Goal: Information Seeking & Learning: Learn about a topic

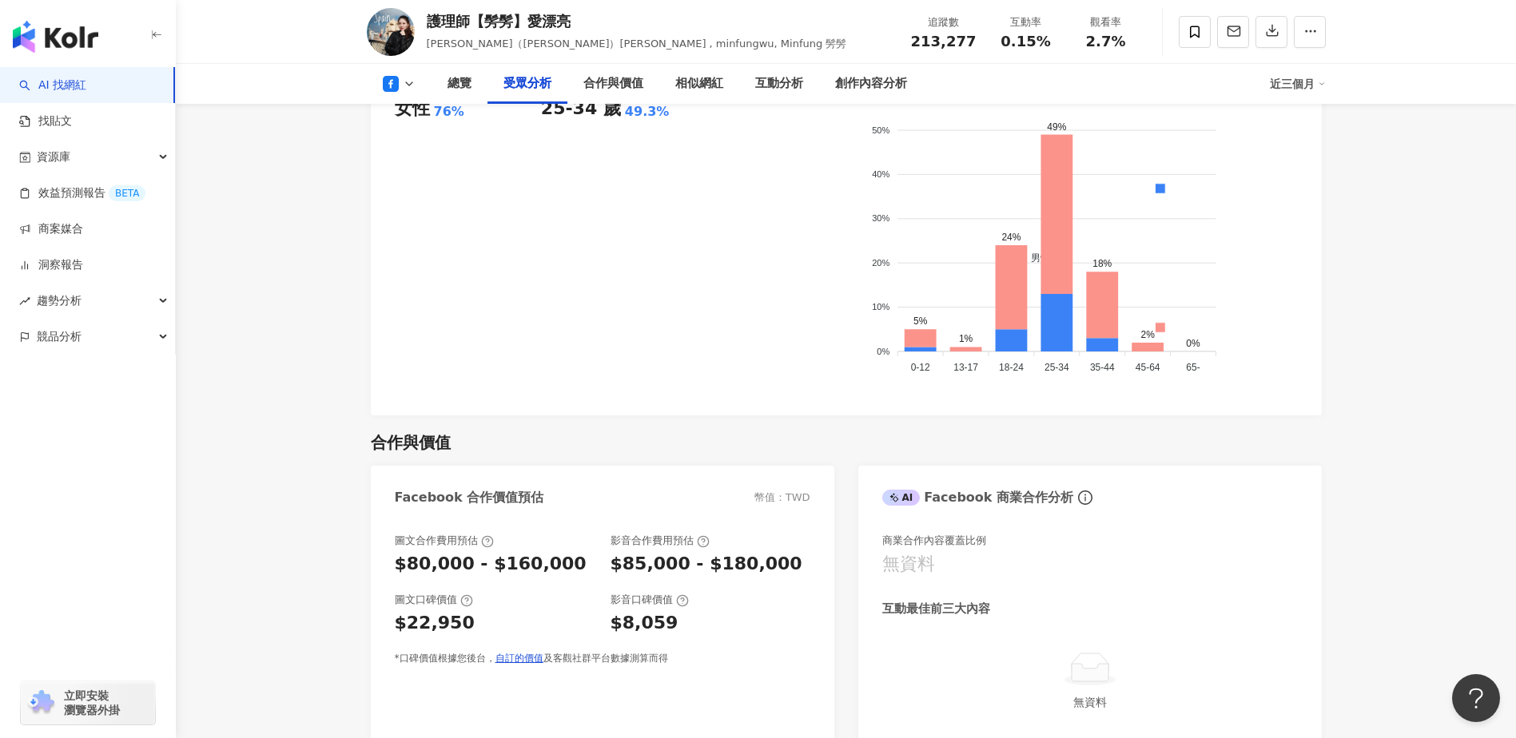
scroll to position [1678, 0]
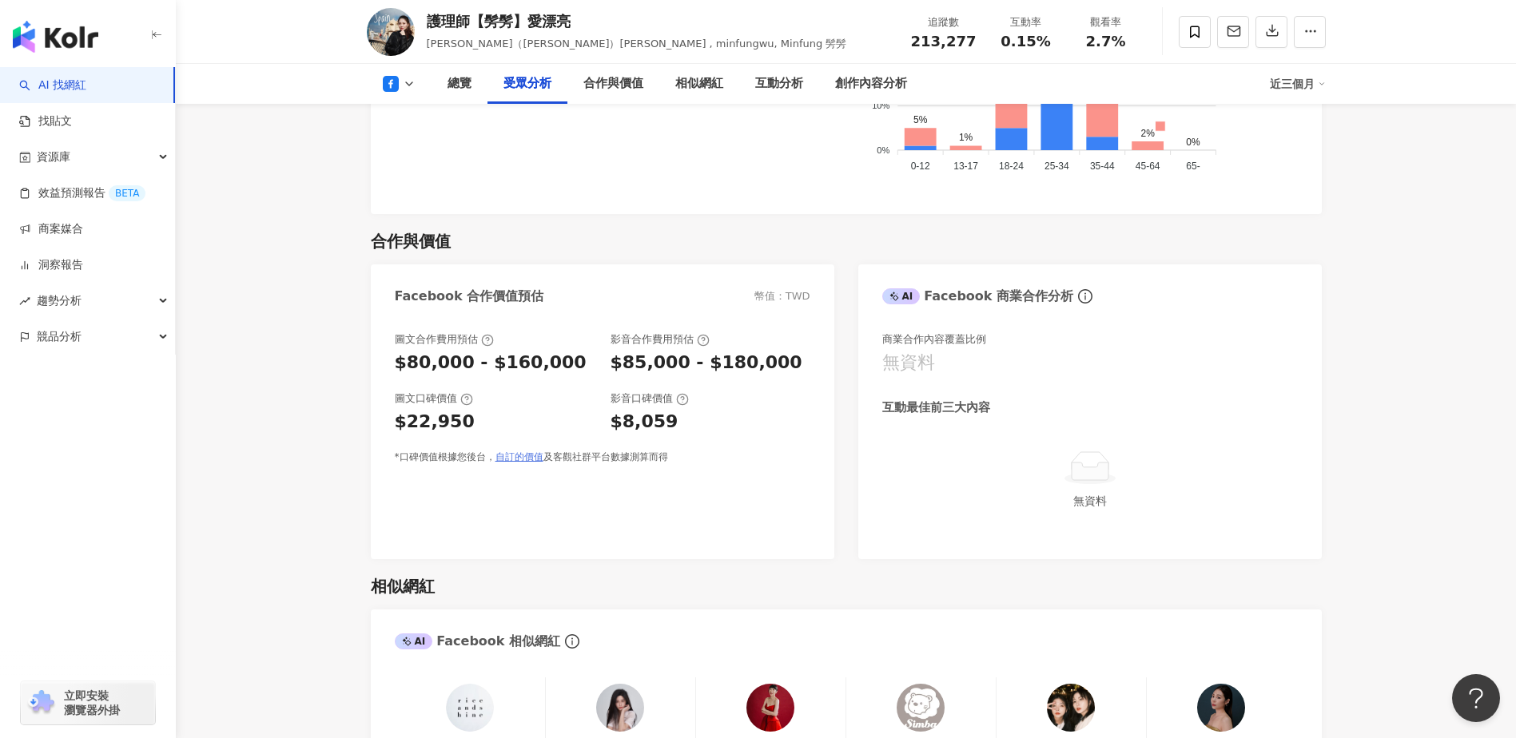
click at [506, 461] on link "自訂的價值" at bounding box center [519, 456] width 48 height 11
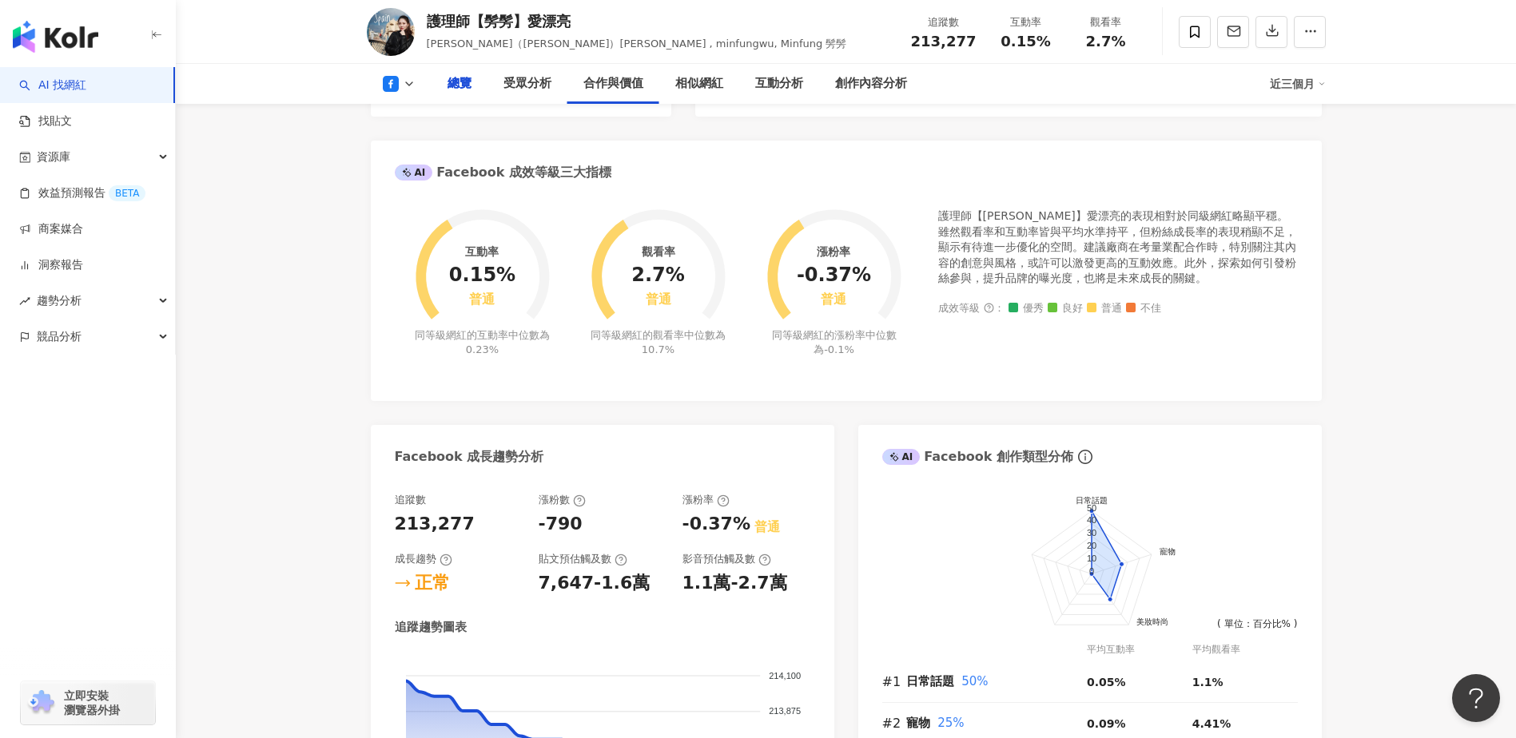
scroll to position [0, 0]
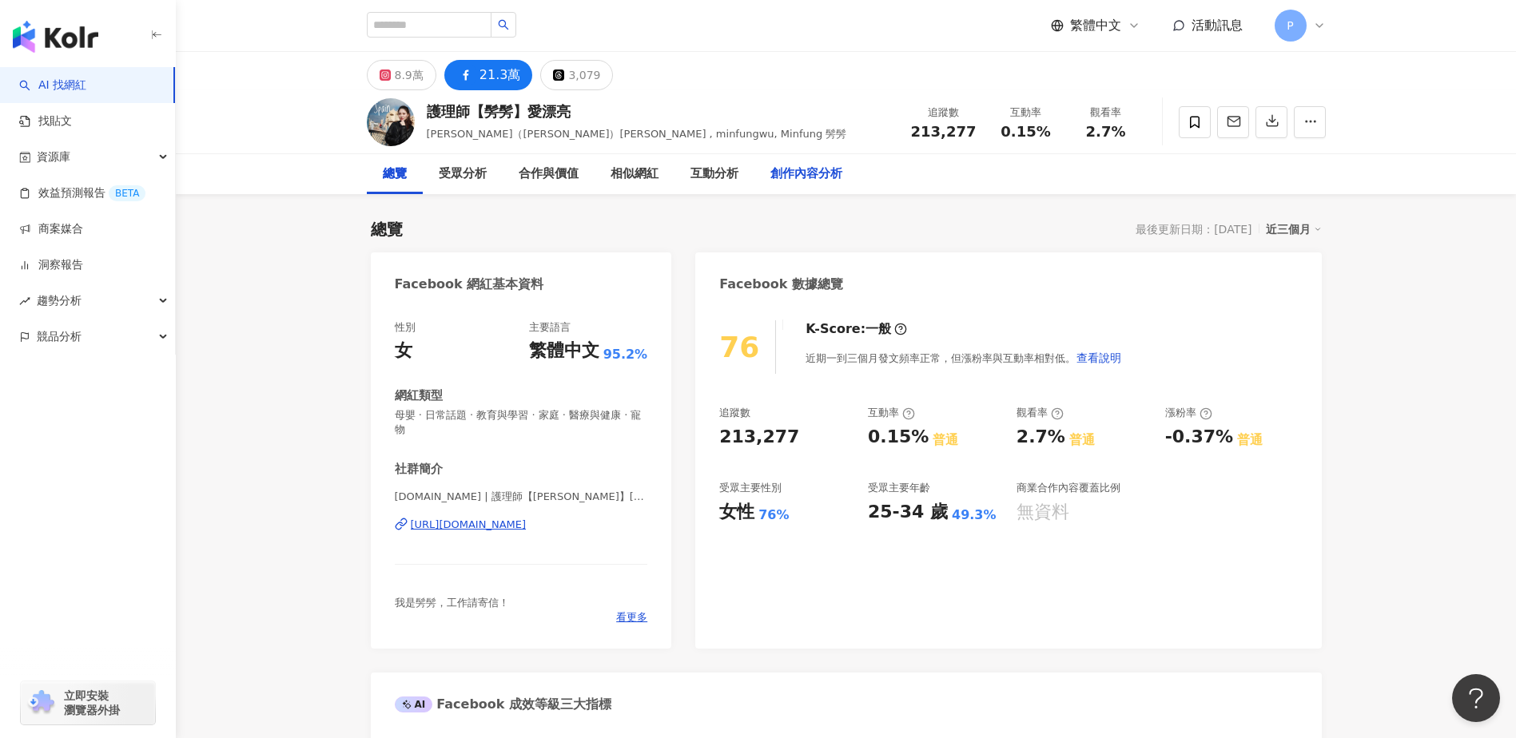
click at [800, 187] on div "創作內容分析" at bounding box center [806, 174] width 104 height 40
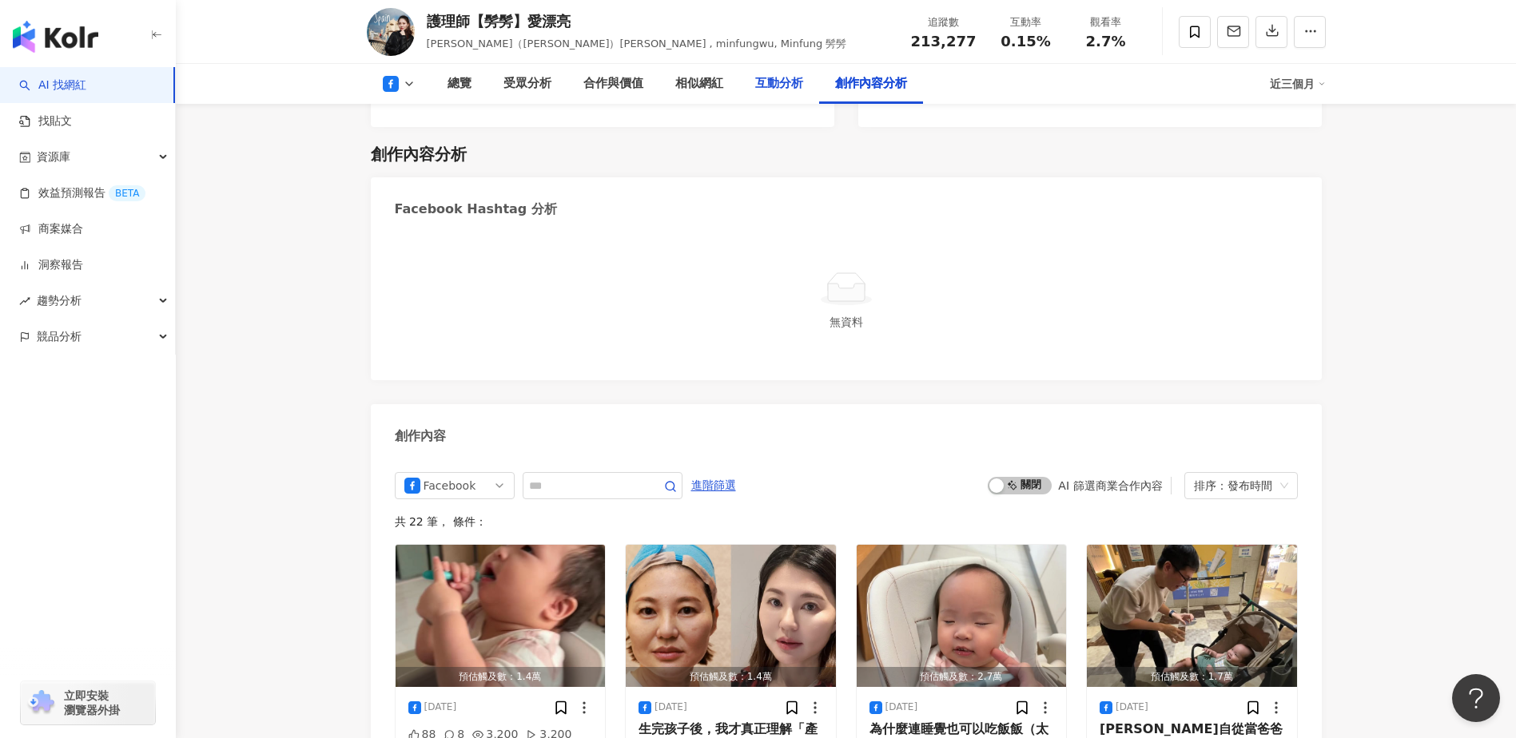
click at [781, 82] on div "互動分析" at bounding box center [779, 83] width 48 height 19
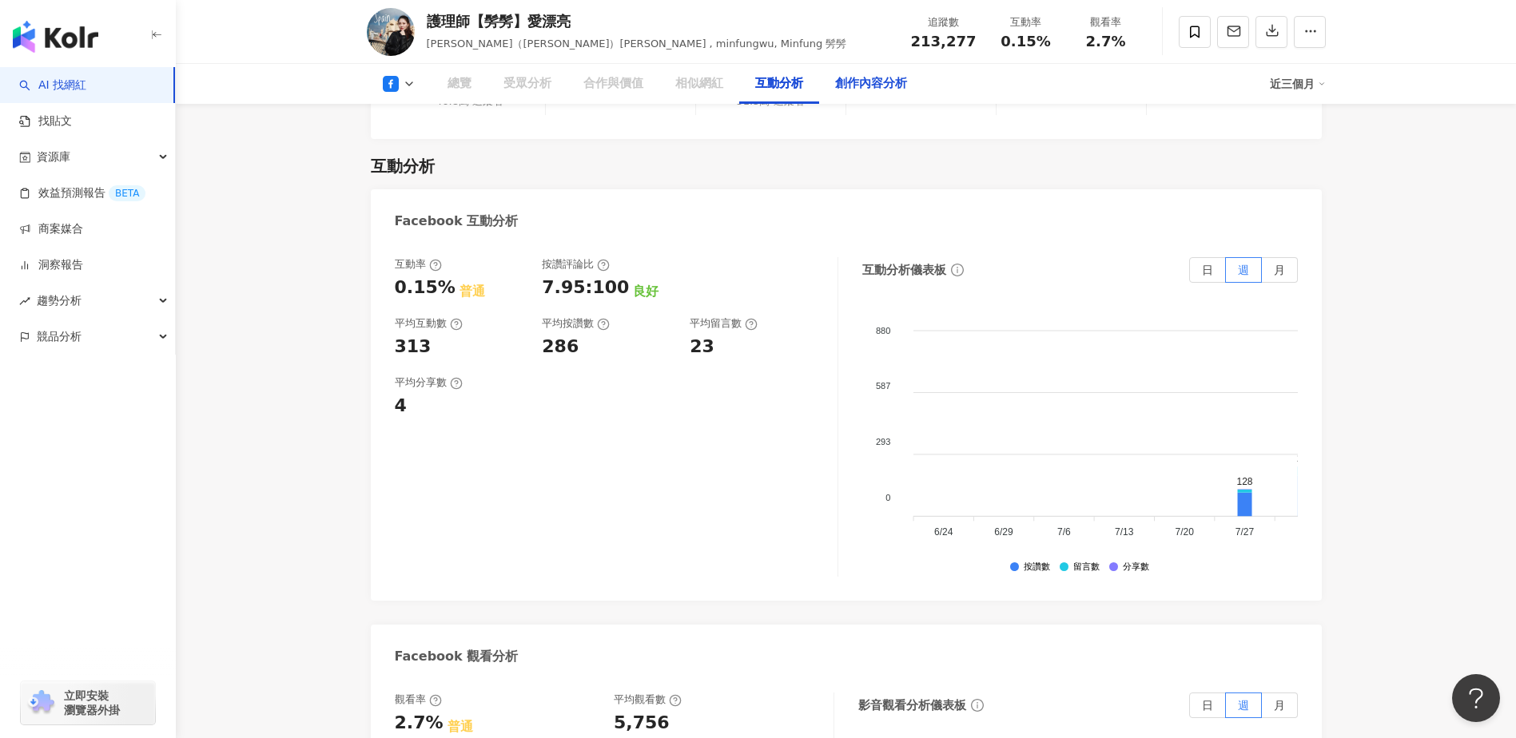
click at [866, 93] on div "創作內容分析" at bounding box center [871, 84] width 104 height 40
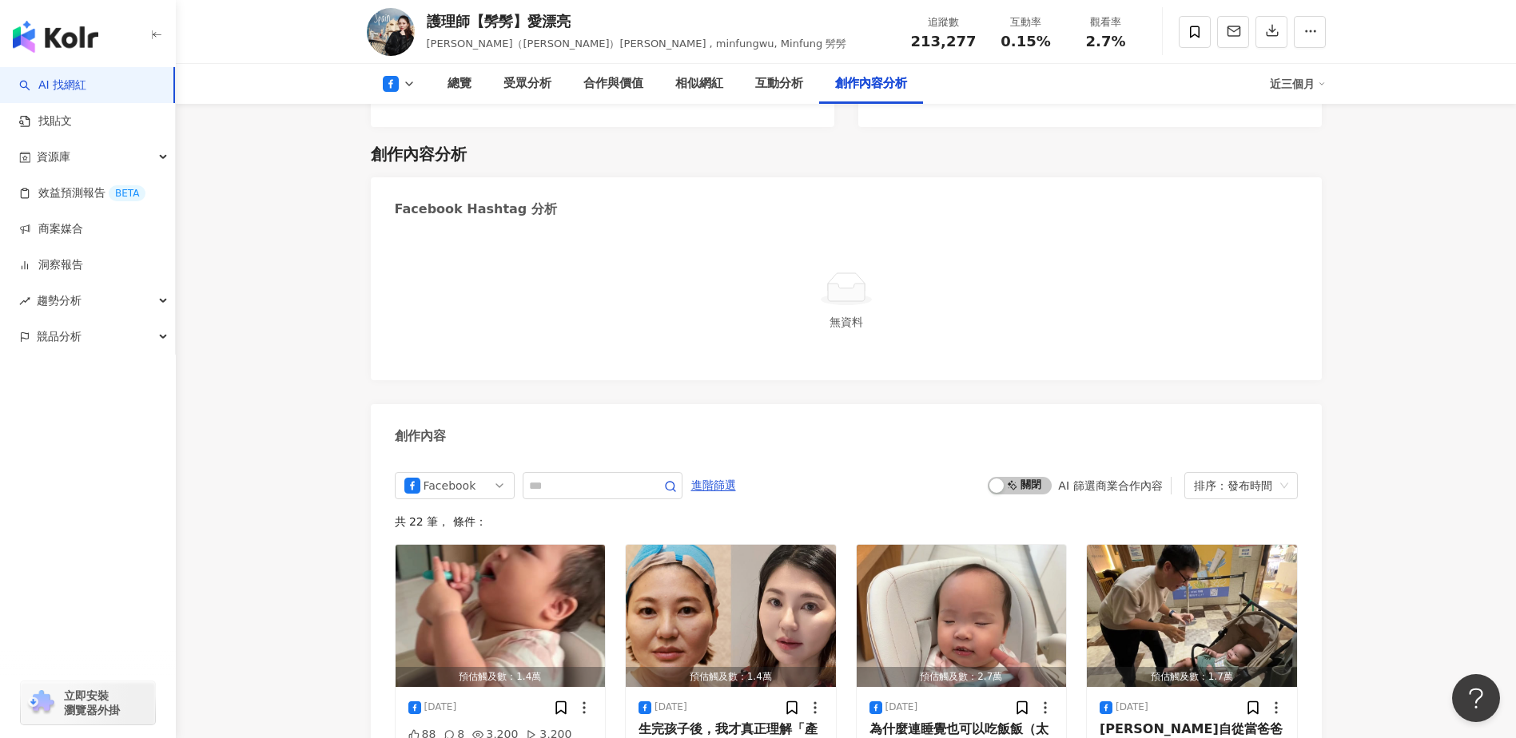
scroll to position [4143, 0]
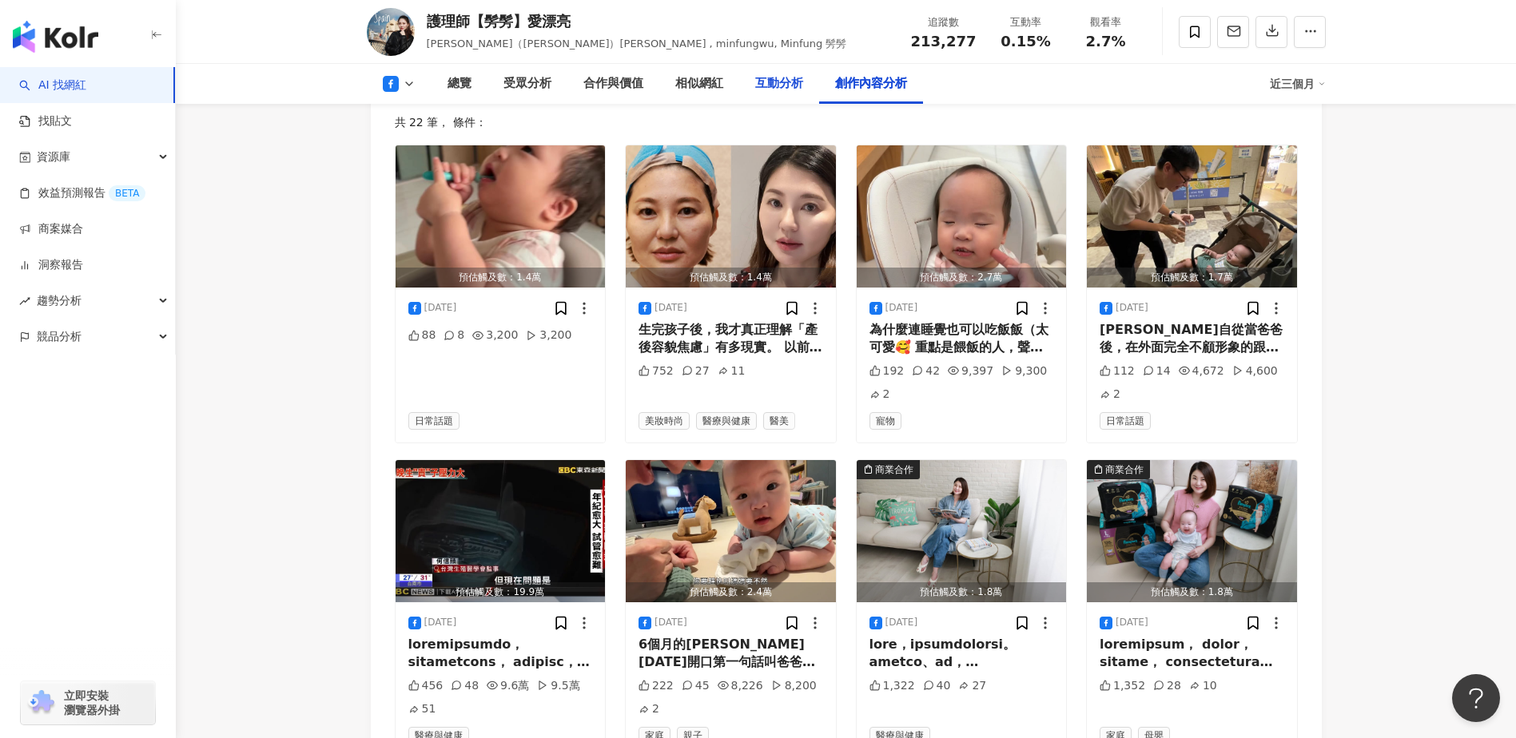
click at [801, 89] on div "互動分析" at bounding box center [779, 83] width 48 height 19
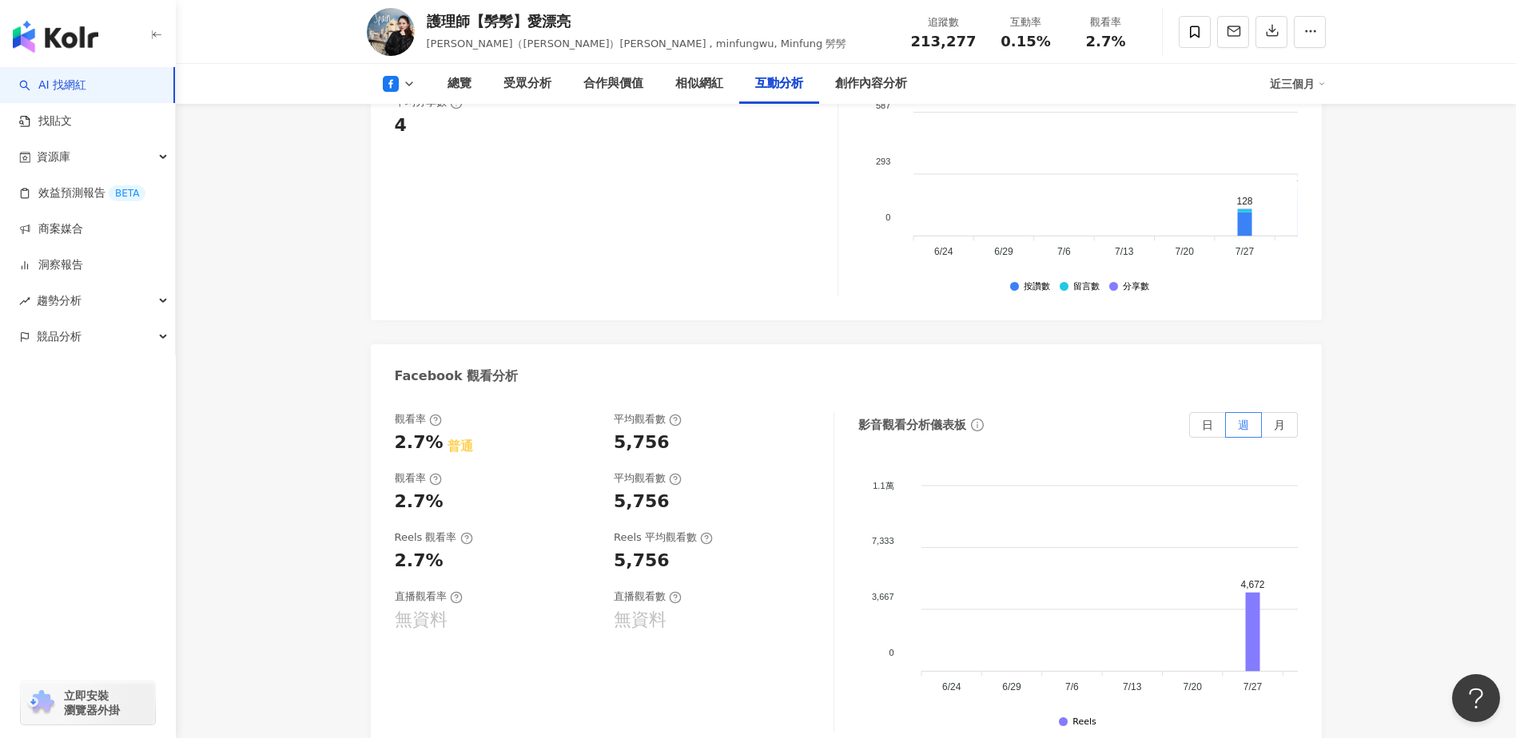
scroll to position [2731, 0]
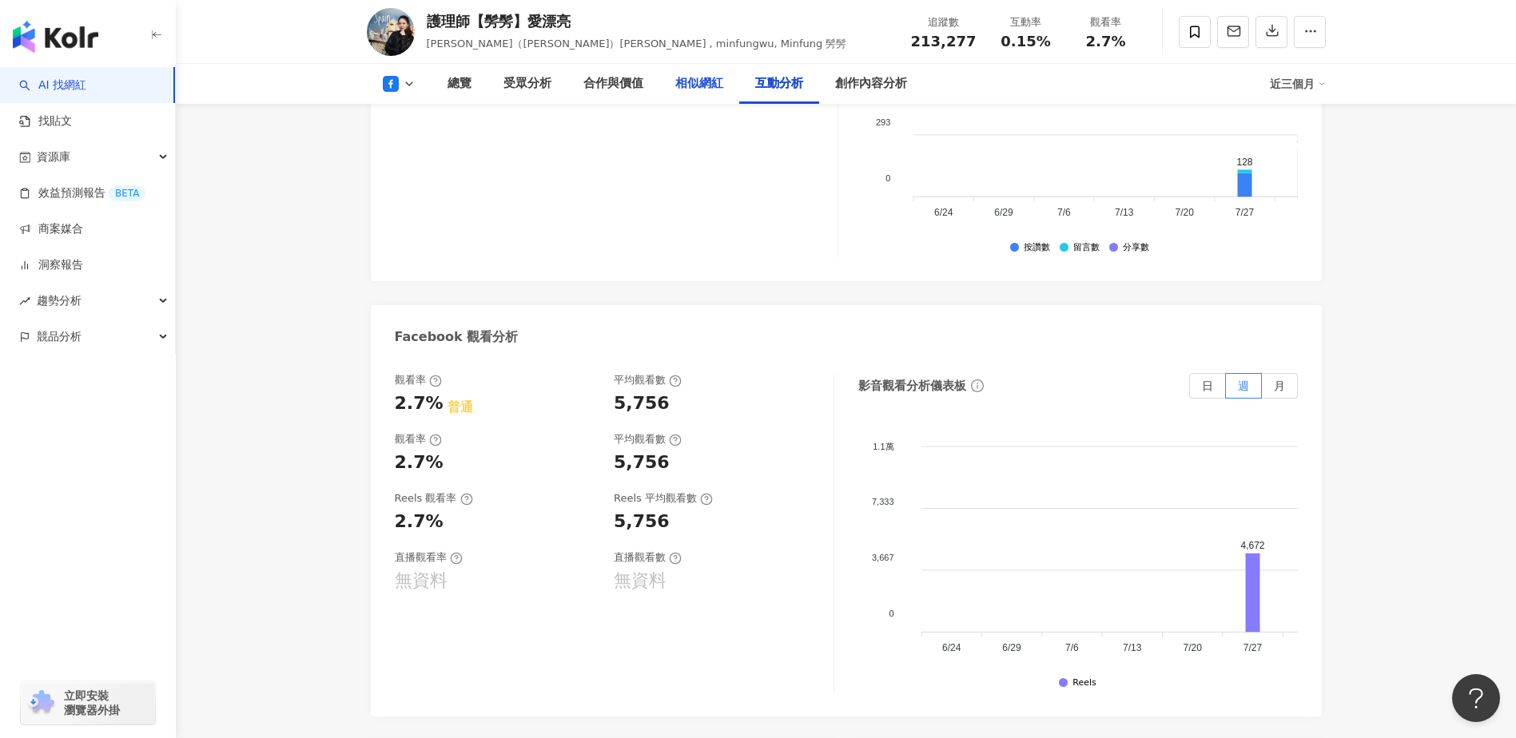
click at [687, 87] on div "相似網紅" at bounding box center [699, 83] width 48 height 19
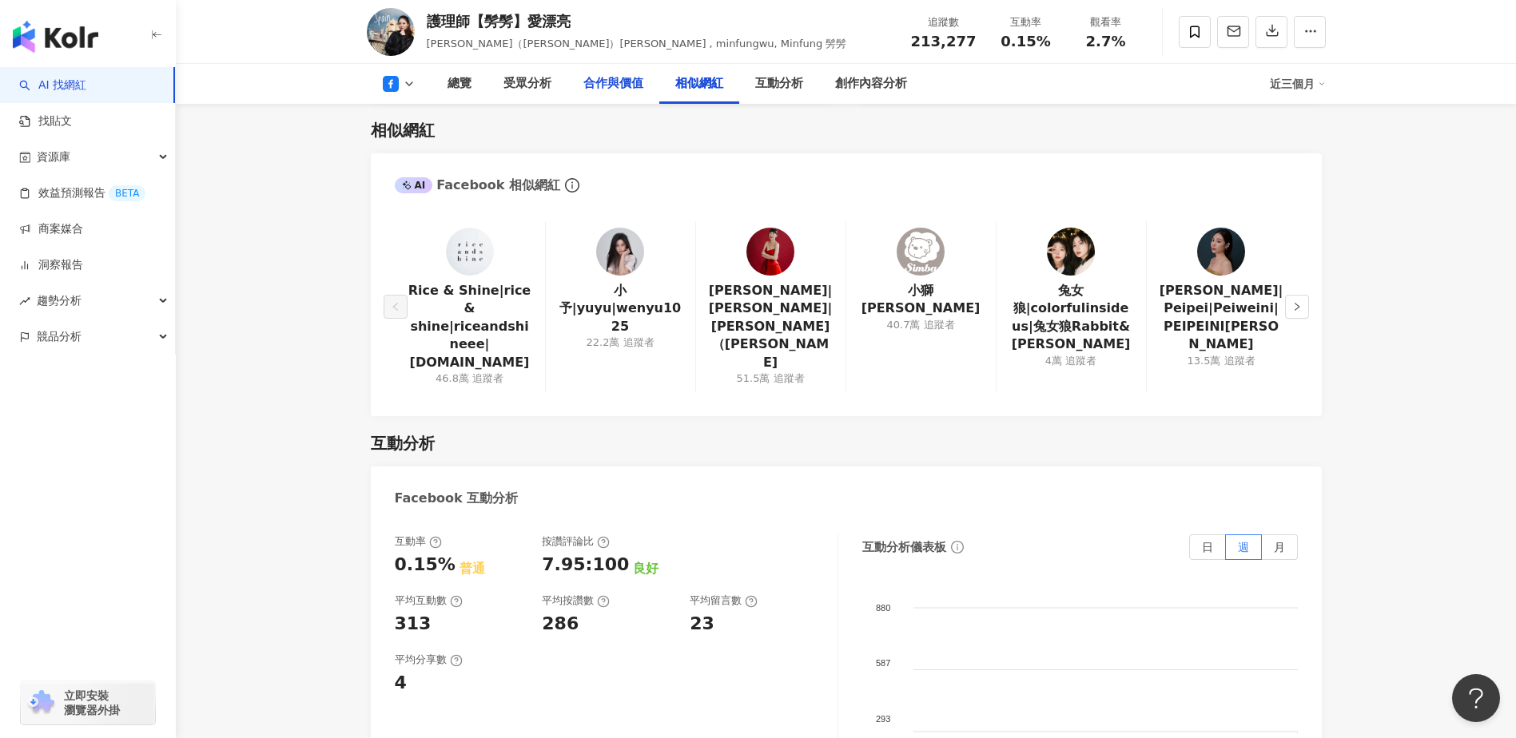
click at [625, 89] on div "合作與價值" at bounding box center [613, 83] width 60 height 19
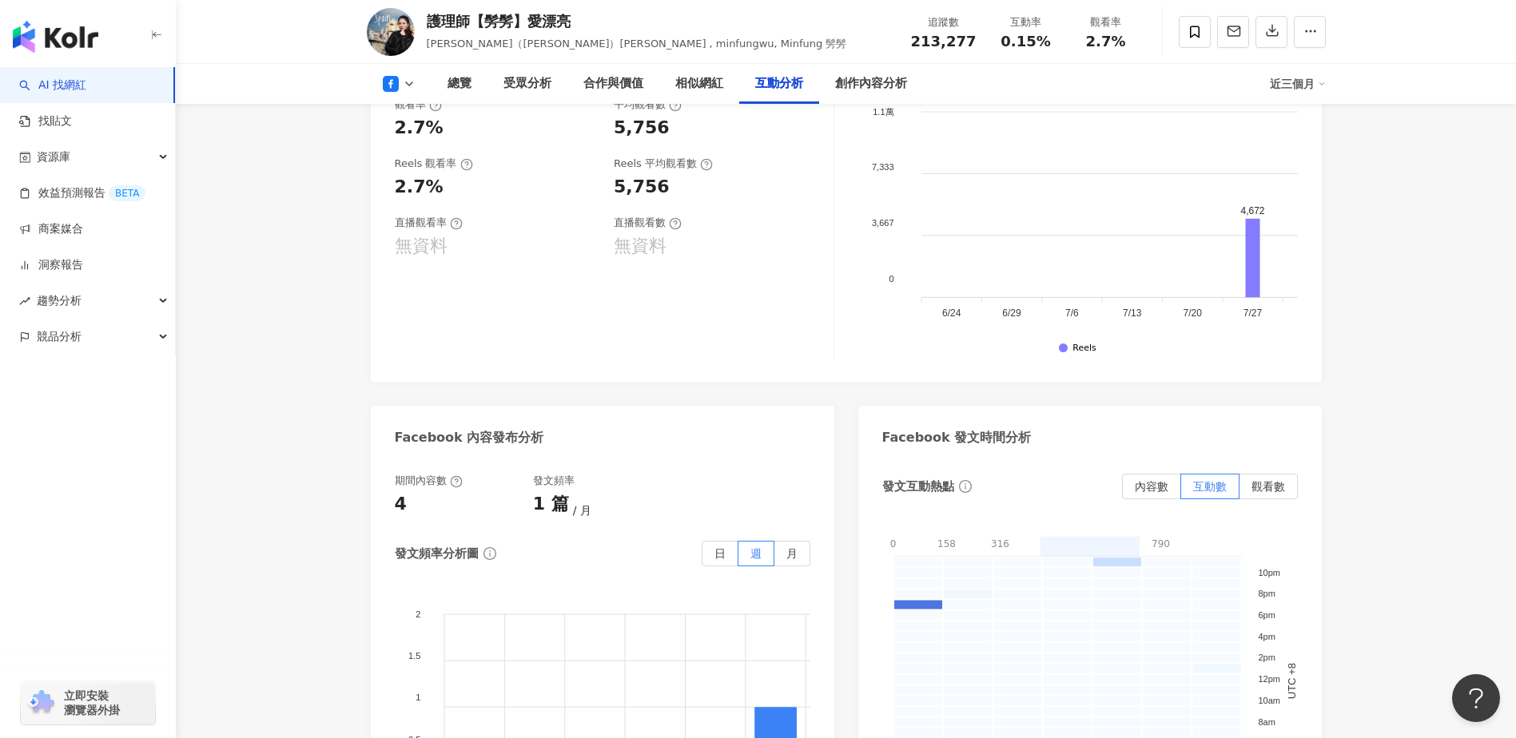
scroll to position [3068, 0]
click at [634, 87] on div "合作與價值" at bounding box center [613, 83] width 60 height 19
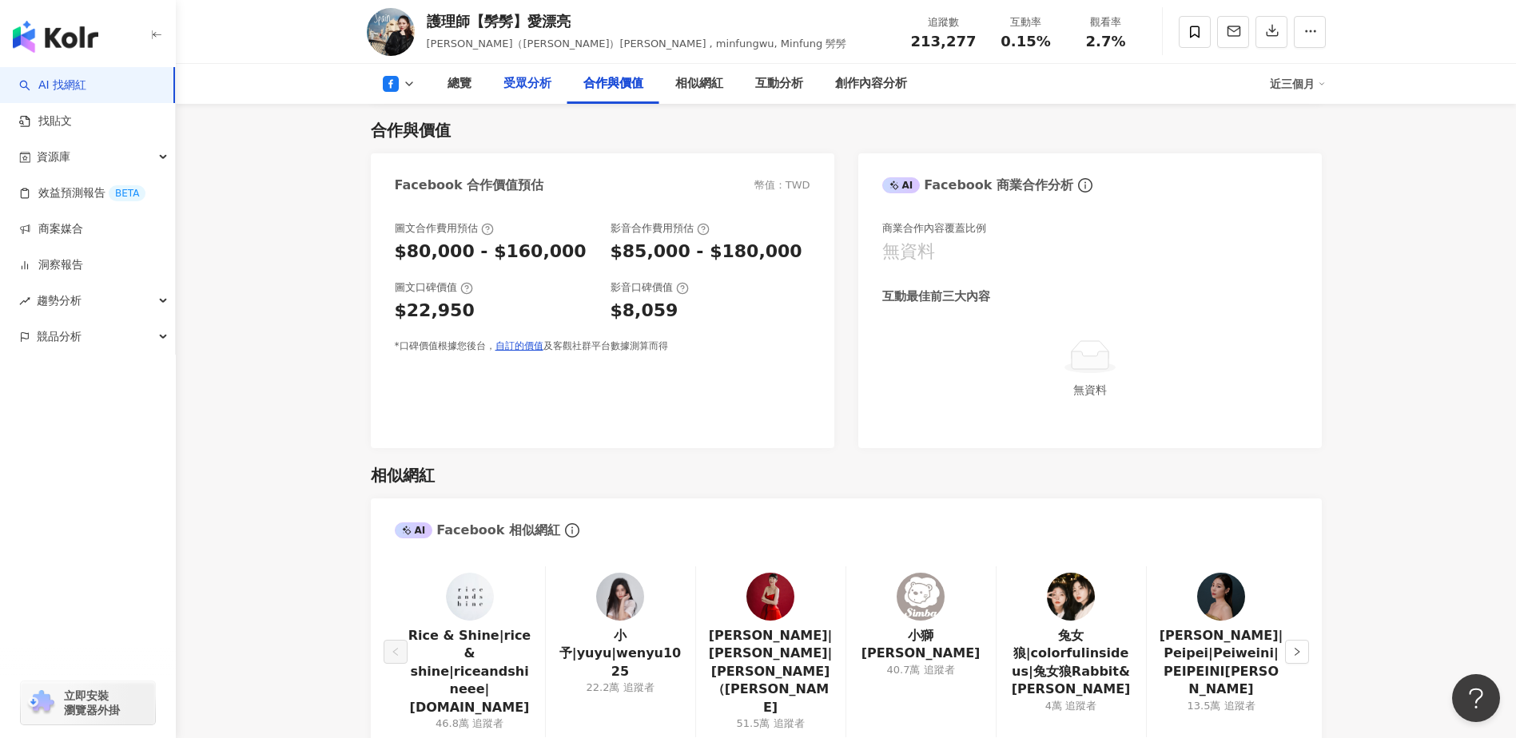
click at [539, 82] on div "受眾分析" at bounding box center [527, 83] width 48 height 19
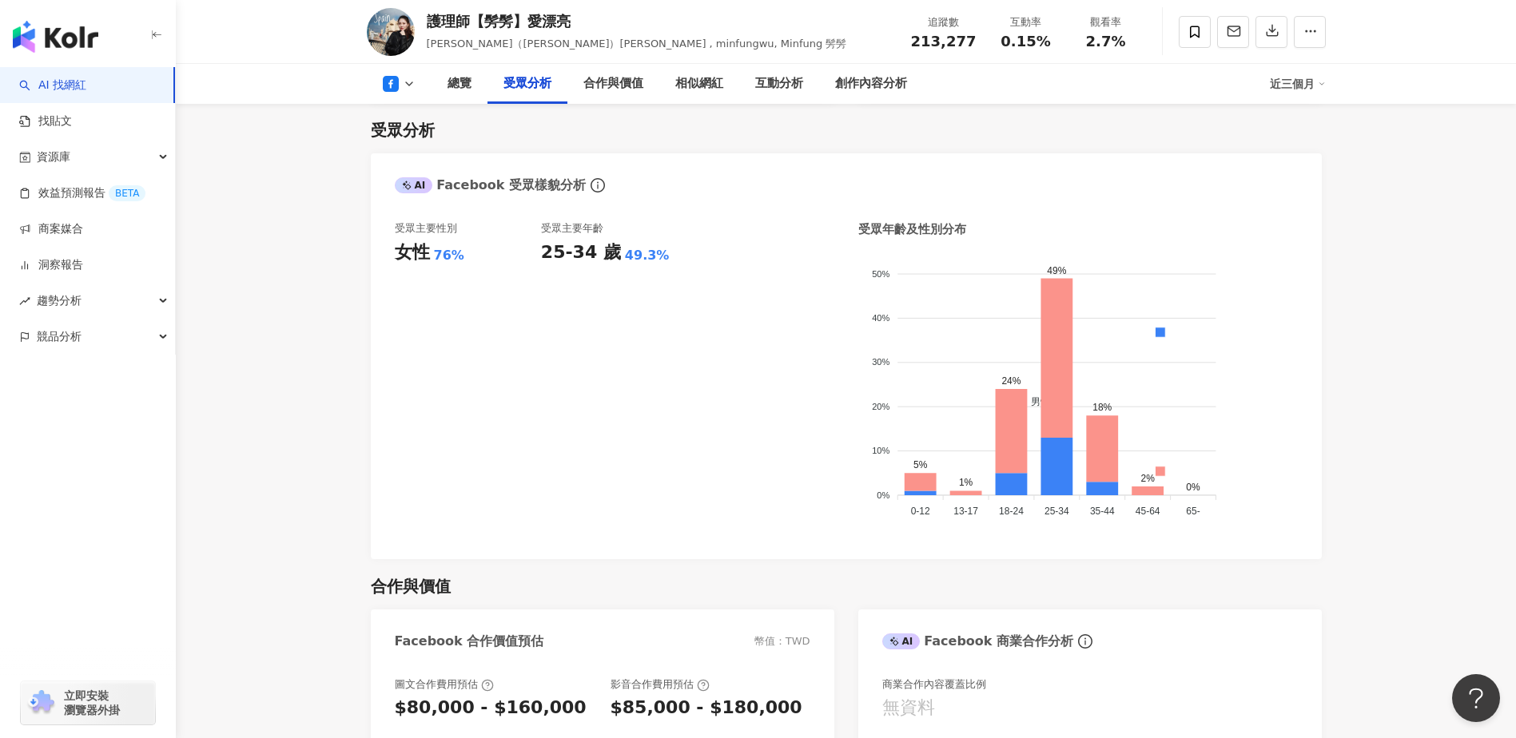
click at [399, 85] on button at bounding box center [399, 84] width 65 height 16
click at [409, 117] on button "Instagram" at bounding box center [418, 113] width 85 height 22
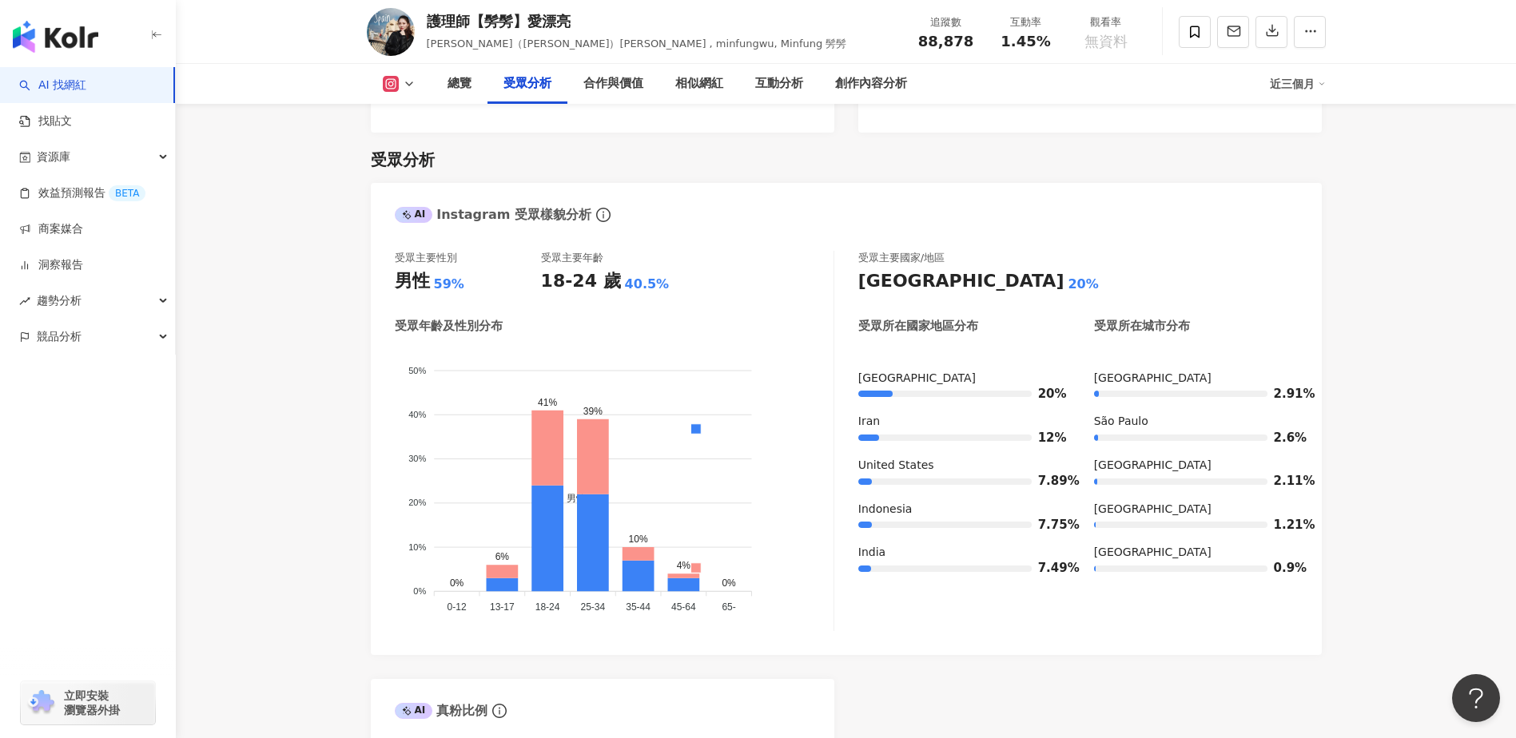
scroll to position [1362, 0]
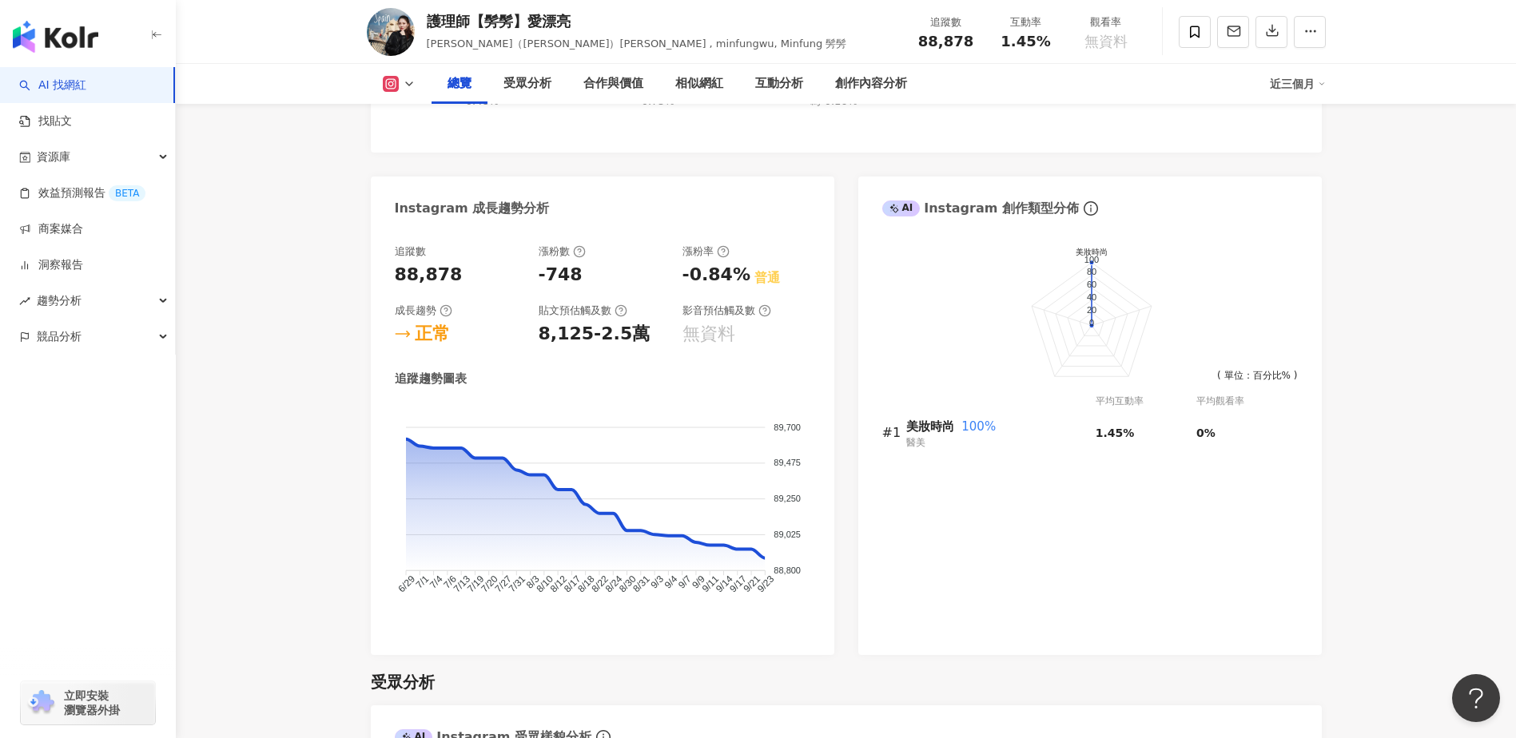
scroll to position [722, 0]
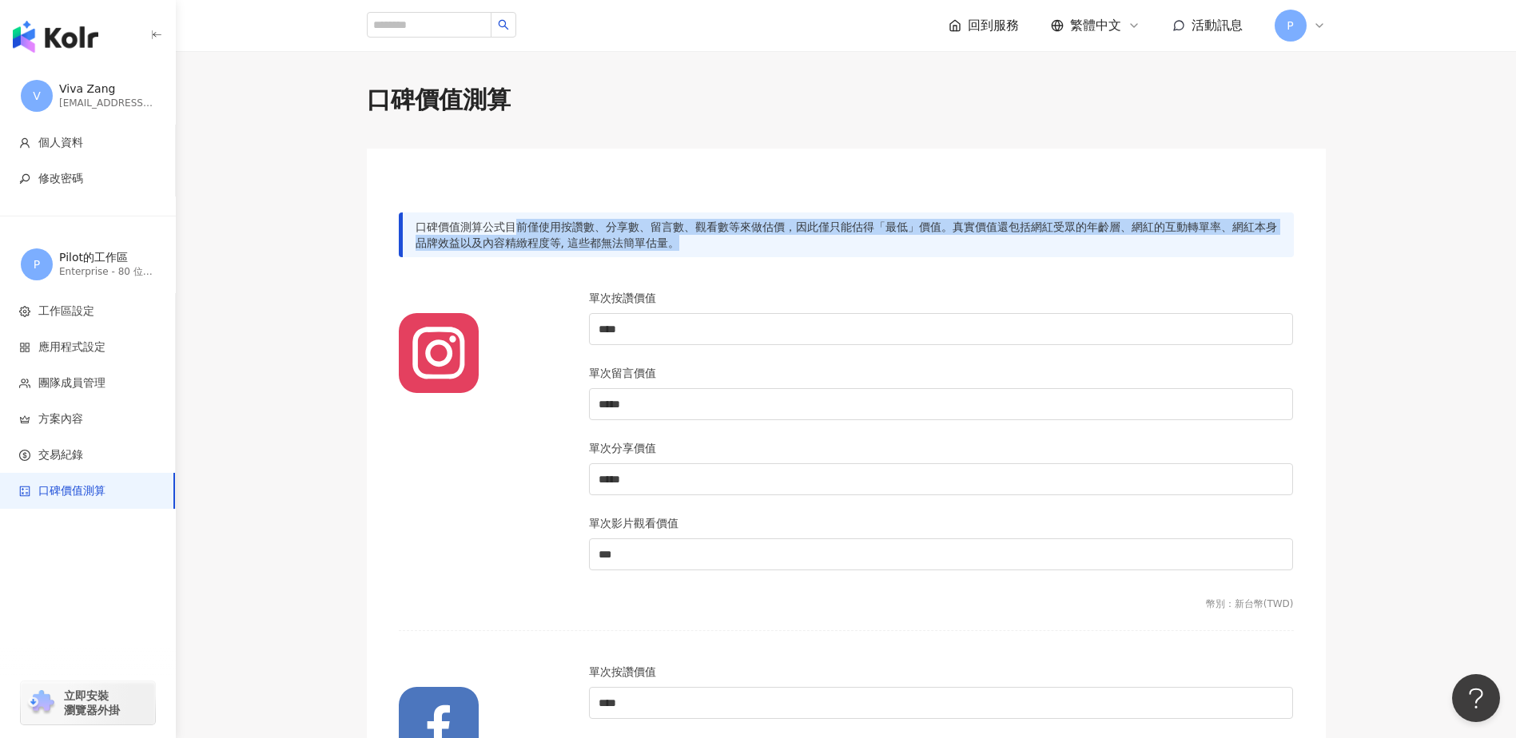
drag, startPoint x: 515, startPoint y: 227, endPoint x: 752, endPoint y: 238, distance: 237.6
click at [752, 238] on div "口碑價值測算公式目前僅使用按讚數、分享數、留言數、觀看數等來做估價，因此僅只能估得「最低」價值。真實價值還包括網紅受眾的年齡層、網紅的互動轉單率、網紅本身品牌…" at bounding box center [846, 235] width 895 height 45
drag, startPoint x: 752, startPoint y: 238, endPoint x: 691, endPoint y: 243, distance: 60.9
click at [689, 245] on div "口碑價值測算公式目前僅使用按讚數、分享數、留言數、觀看數等來做估價，因此僅只能估得「最低」價值。真實價值還包括網紅受眾的年齡層、網紅的互動轉單率、網紅本身品牌…" at bounding box center [846, 235] width 895 height 45
drag, startPoint x: 725, startPoint y: 225, endPoint x: 1232, endPoint y: 229, distance: 507.4
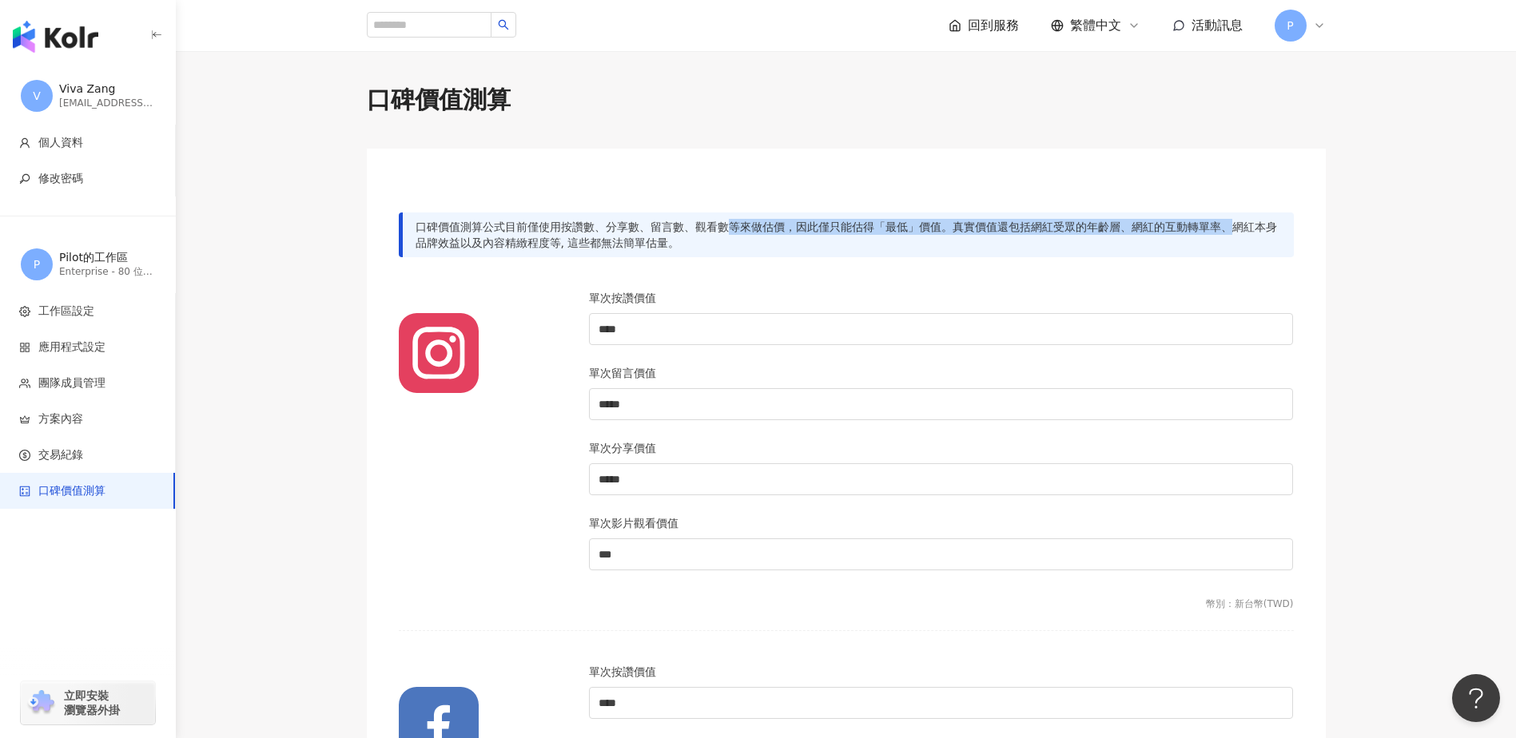
click at [1232, 229] on div "口碑價值測算公式目前僅使用按讚數、分享數、留言數、觀看數等來做估價，因此僅只能估得「最低」價值。真實價值還包括網紅受眾的年齡層、網紅的互動轉單率、網紅本身品牌…" at bounding box center [846, 235] width 895 height 45
click at [651, 336] on input "****" at bounding box center [941, 329] width 703 height 30
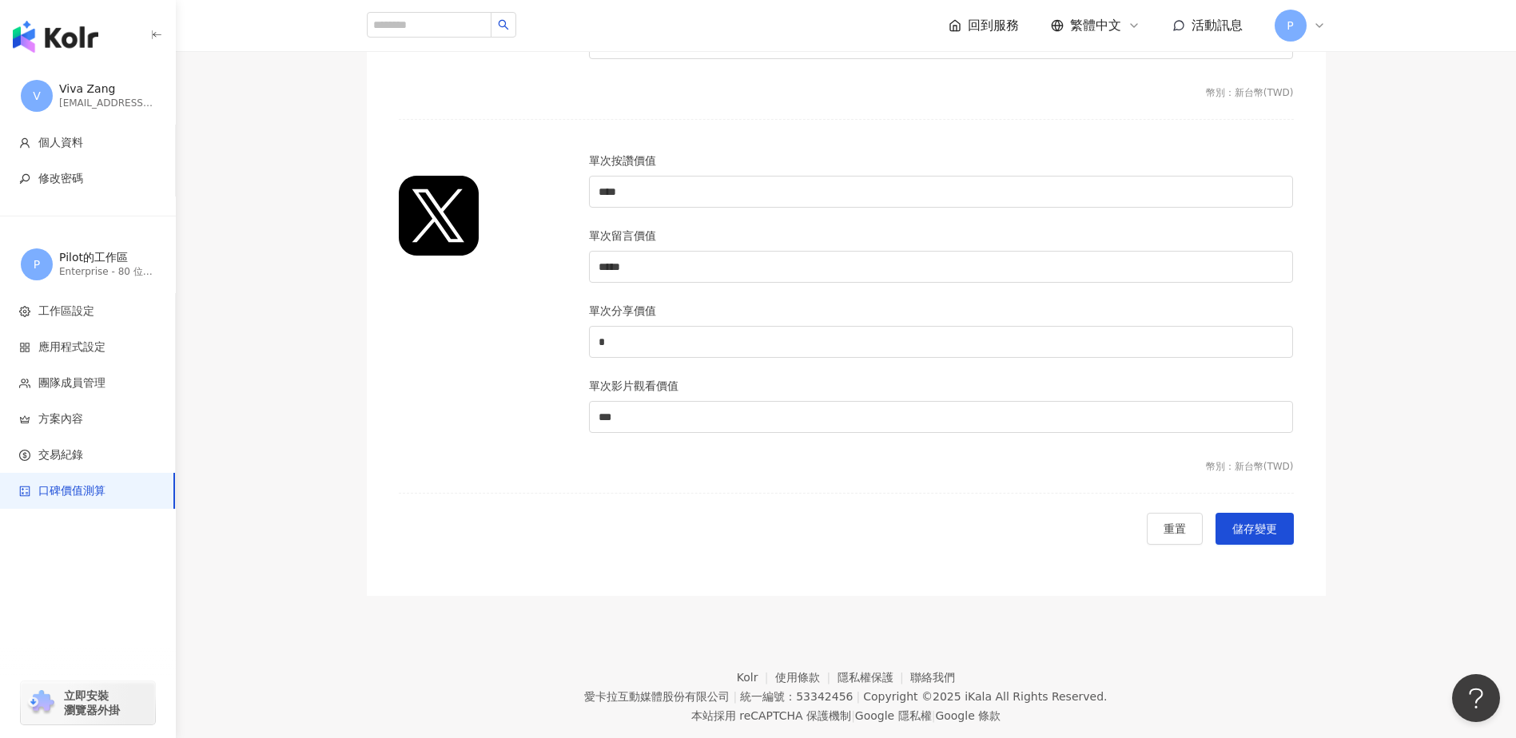
scroll to position [1517, 0]
